Goal: Task Accomplishment & Management: Manage account settings

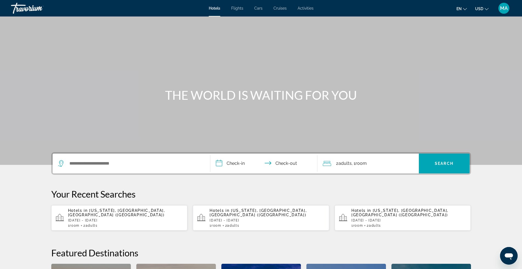
click at [506, 7] on span "MA" at bounding box center [504, 7] width 8 height 5
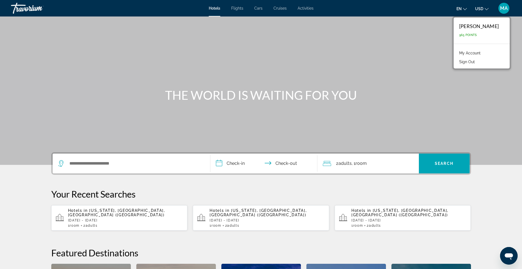
click at [478, 26] on div "[PERSON_NAME]" at bounding box center [480, 26] width 40 height 6
click at [469, 53] on link "My Account" at bounding box center [470, 52] width 27 height 7
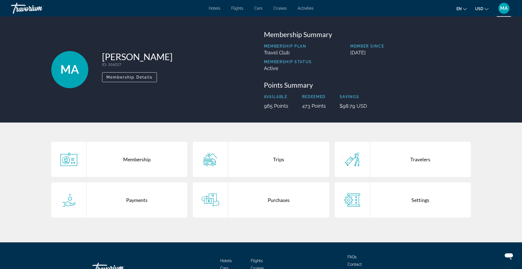
drag, startPoint x: 419, startPoint y: 162, endPoint x: 417, endPoint y: 156, distance: 5.7
click at [419, 161] on div "Travelers" at bounding box center [420, 159] width 101 height 35
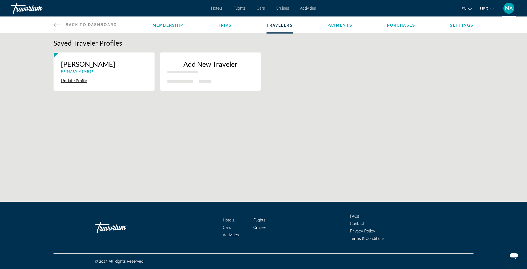
click at [90, 65] on p "[PERSON_NAME]" at bounding box center [104, 64] width 86 height 8
click at [82, 72] on p "Primary Member" at bounding box center [104, 71] width 86 height 4
click at [225, 23] on span "Trips" at bounding box center [225, 25] width 14 height 4
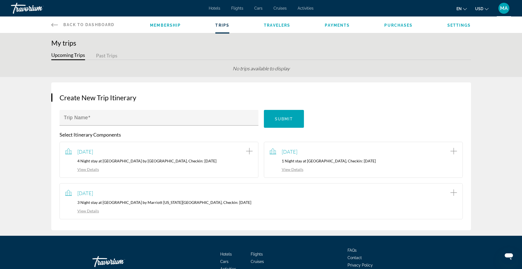
click at [335, 25] on span "Payments" at bounding box center [337, 25] width 25 height 4
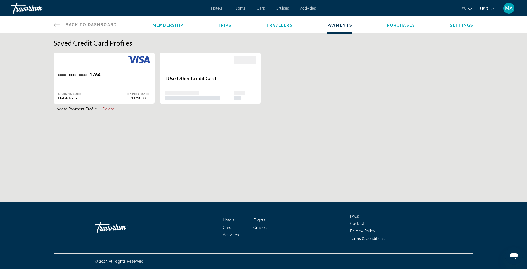
click at [398, 23] on li "Purchases" at bounding box center [401, 25] width 28 height 6
click at [397, 24] on span "Purchases" at bounding box center [401, 25] width 28 height 4
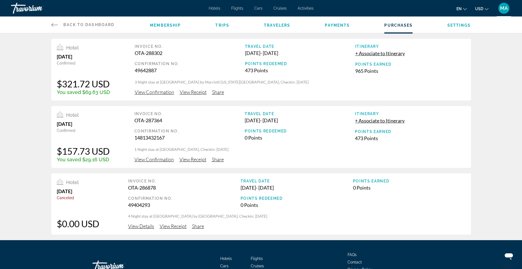
click at [147, 160] on span "View Confirmation" at bounding box center [155, 159] width 40 height 6
click at [195, 159] on span "View Receipt" at bounding box center [193, 159] width 27 height 6
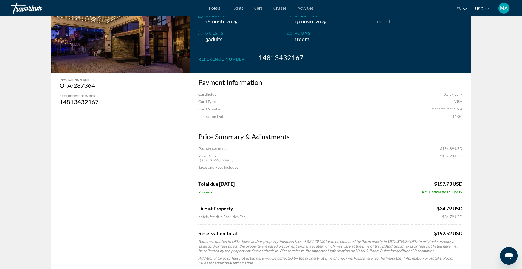
scroll to position [137, 0]
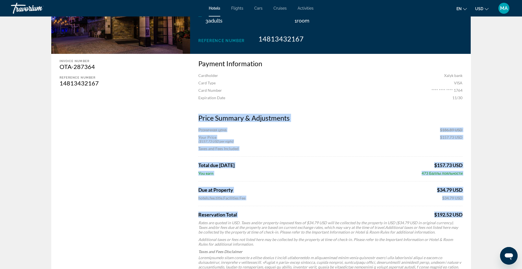
drag, startPoint x: 195, startPoint y: 119, endPoint x: 465, endPoint y: 212, distance: 285.5
click at [466, 214] on div "Payment Information Cardholder Xalyk bank Card Type VISA Card Number **** **** …" at bounding box center [330, 194] width 281 height 281
copy div "Price Summary & Adjustments Розничная цена $186.89 USD Your Price ($157.73 USD …"
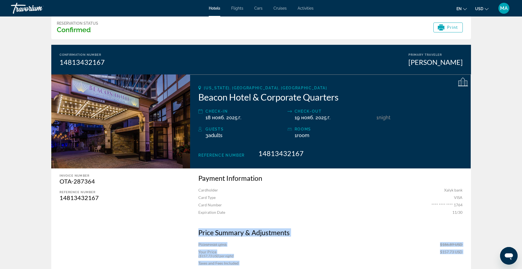
scroll to position [18, 0]
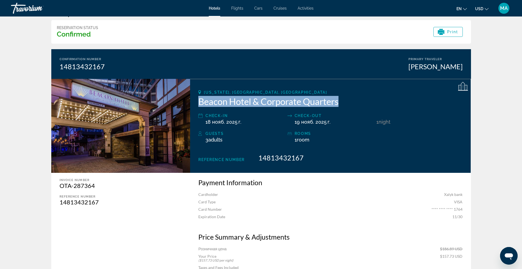
drag, startPoint x: 356, startPoint y: 100, endPoint x: 196, endPoint y: 104, distance: 160.4
click at [196, 104] on div "[US_STATE], [GEOGRAPHIC_DATA], [GEOGRAPHIC_DATA] Beacon Hotel & Corporate Quart…" at bounding box center [330, 126] width 281 height 94
copy h2 "Beacon Hotel & Corporate Quarters"
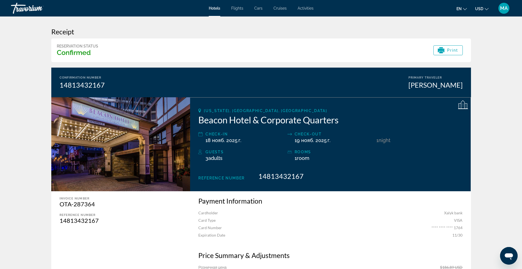
click at [174, 44] on div "Reservation Status Confirmed Print" at bounding box center [261, 50] width 420 height 24
